Goal: Task Accomplishment & Management: Complete application form

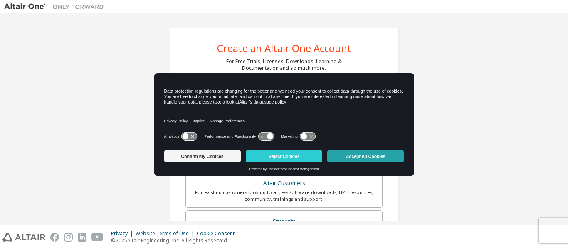
click at [346, 158] on button "Accept All Cookies" at bounding box center [365, 157] width 77 height 12
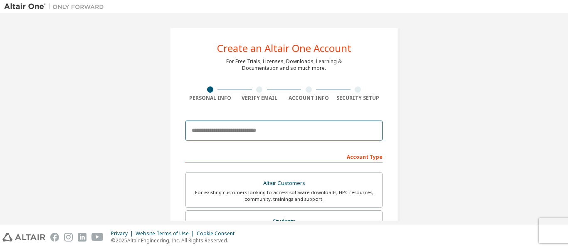
click at [301, 127] on input "email" at bounding box center [283, 131] width 197 height 20
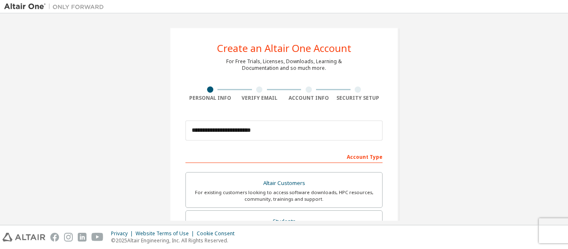
click at [446, 230] on div "Privacy Website Terms of Use Cookie Consent © 2025 Altair Engineering, Inc. All…" at bounding box center [284, 237] width 568 height 24
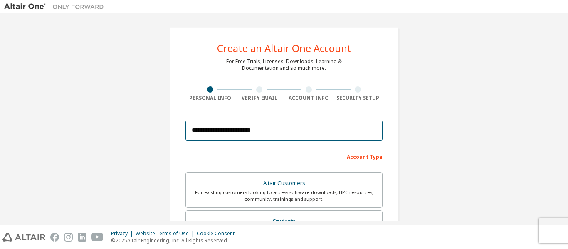
click at [310, 130] on input "**********" at bounding box center [283, 131] width 197 height 20
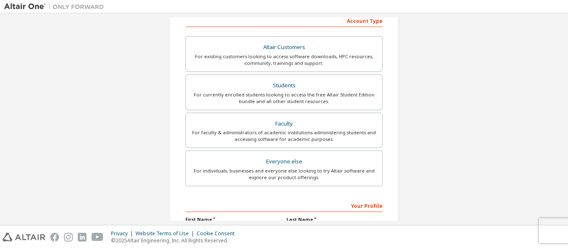
scroll to position [136, 0]
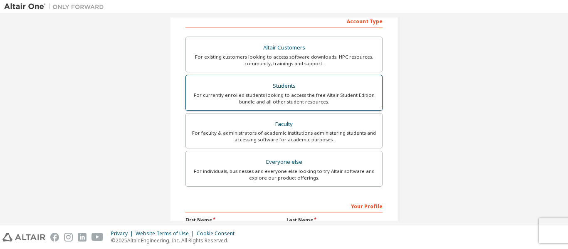
type input "**********"
click at [294, 76] on label "Students For currently enrolled students looking to access the free Altair Stud…" at bounding box center [283, 93] width 197 height 36
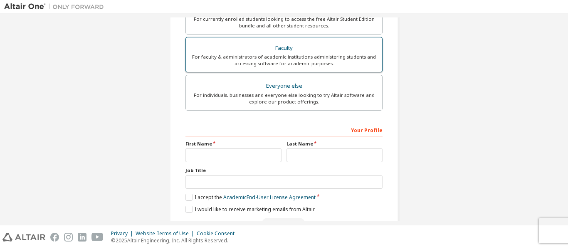
scroll to position [237, 0]
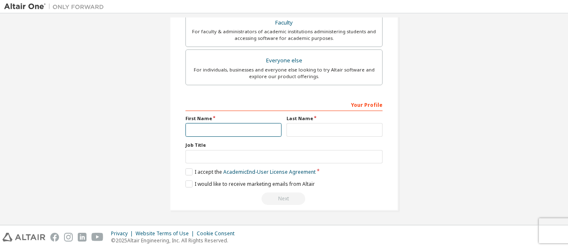
click at [207, 132] on input "text" at bounding box center [233, 130] width 96 height 14
type input "*"
type input "*****"
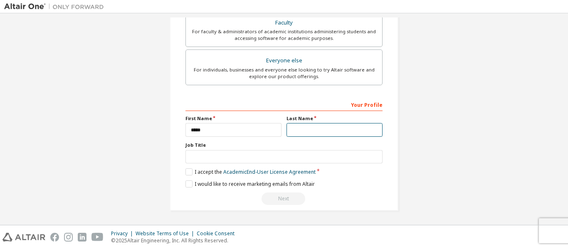
click at [309, 131] on input "text" at bounding box center [334, 130] width 96 height 14
type input "*******"
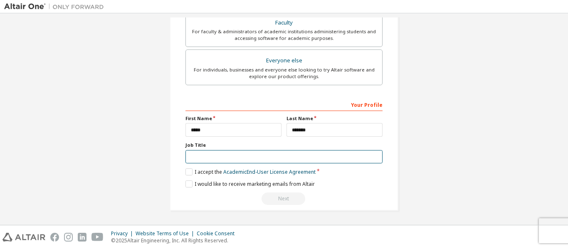
click at [268, 158] on input "text" at bounding box center [283, 157] width 197 height 14
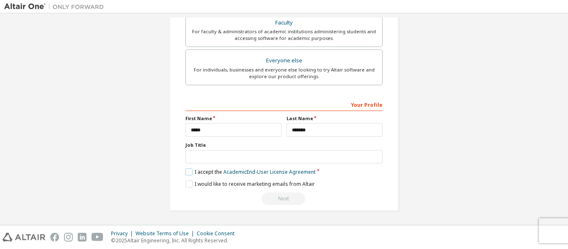
click at [188, 172] on label "I accept the Academic End-User License Agreement" at bounding box center [250, 171] width 130 height 7
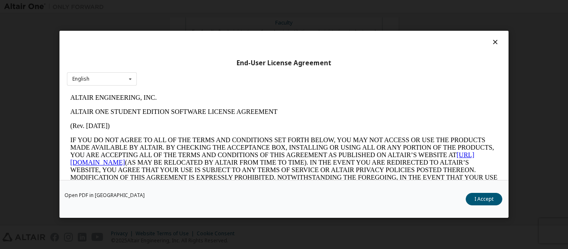
scroll to position [0, 0]
click at [477, 198] on button "I Accept" at bounding box center [484, 199] width 37 height 12
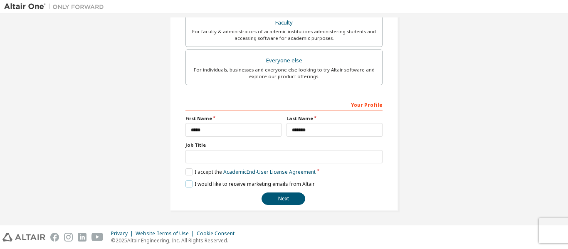
click at [188, 185] on label "I would like to receive marketing emails from Altair" at bounding box center [249, 183] width 129 height 7
click at [186, 173] on label "I accept the Academic End-User License Agreement" at bounding box center [250, 171] width 130 height 7
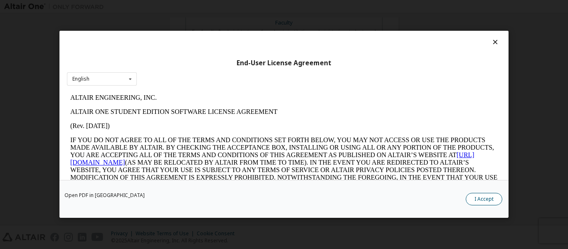
click at [481, 203] on button "I Accept" at bounding box center [484, 199] width 37 height 12
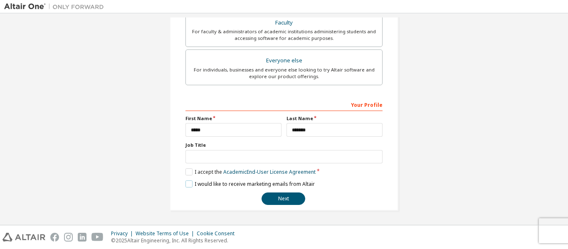
click at [186, 184] on label "I would like to receive marketing emails from Altair" at bounding box center [249, 183] width 129 height 7
click at [189, 183] on label "I would like to receive marketing emails from Altair" at bounding box center [249, 183] width 129 height 7
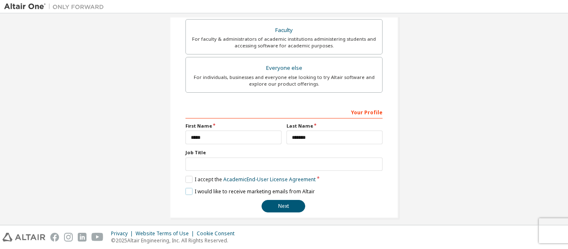
scroll to position [237, 0]
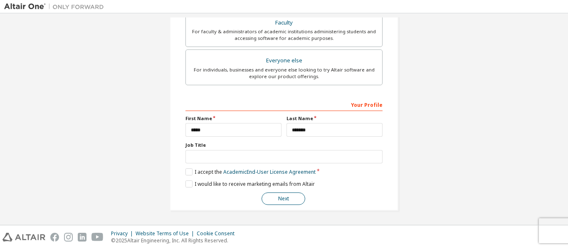
click at [288, 200] on button "Next" at bounding box center [284, 198] width 44 height 12
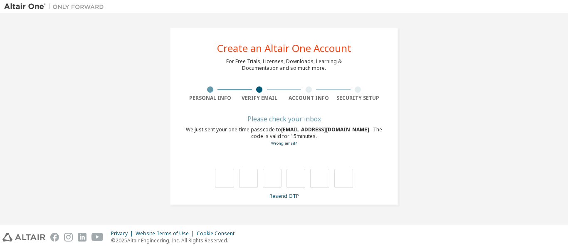
scroll to position [0, 0]
type input "*"
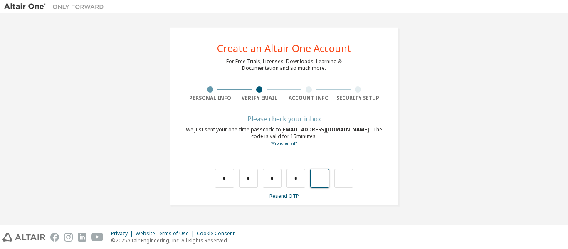
type input "*"
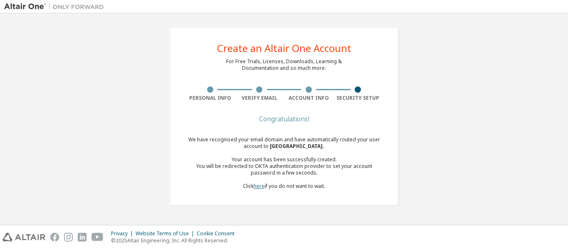
click at [258, 185] on link "here" at bounding box center [259, 186] width 11 height 7
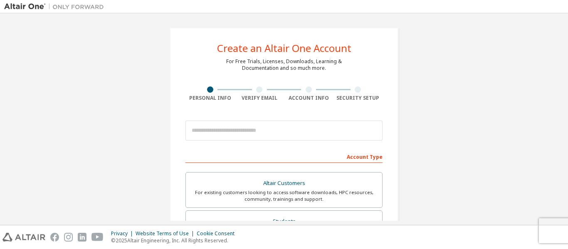
click at [533, 57] on div "Create an Altair One Account For Free Trials, Licenses, Downloads, Learning & D…" at bounding box center [284, 237] width 560 height 440
